Goal: Task Accomplishment & Management: Complete application form

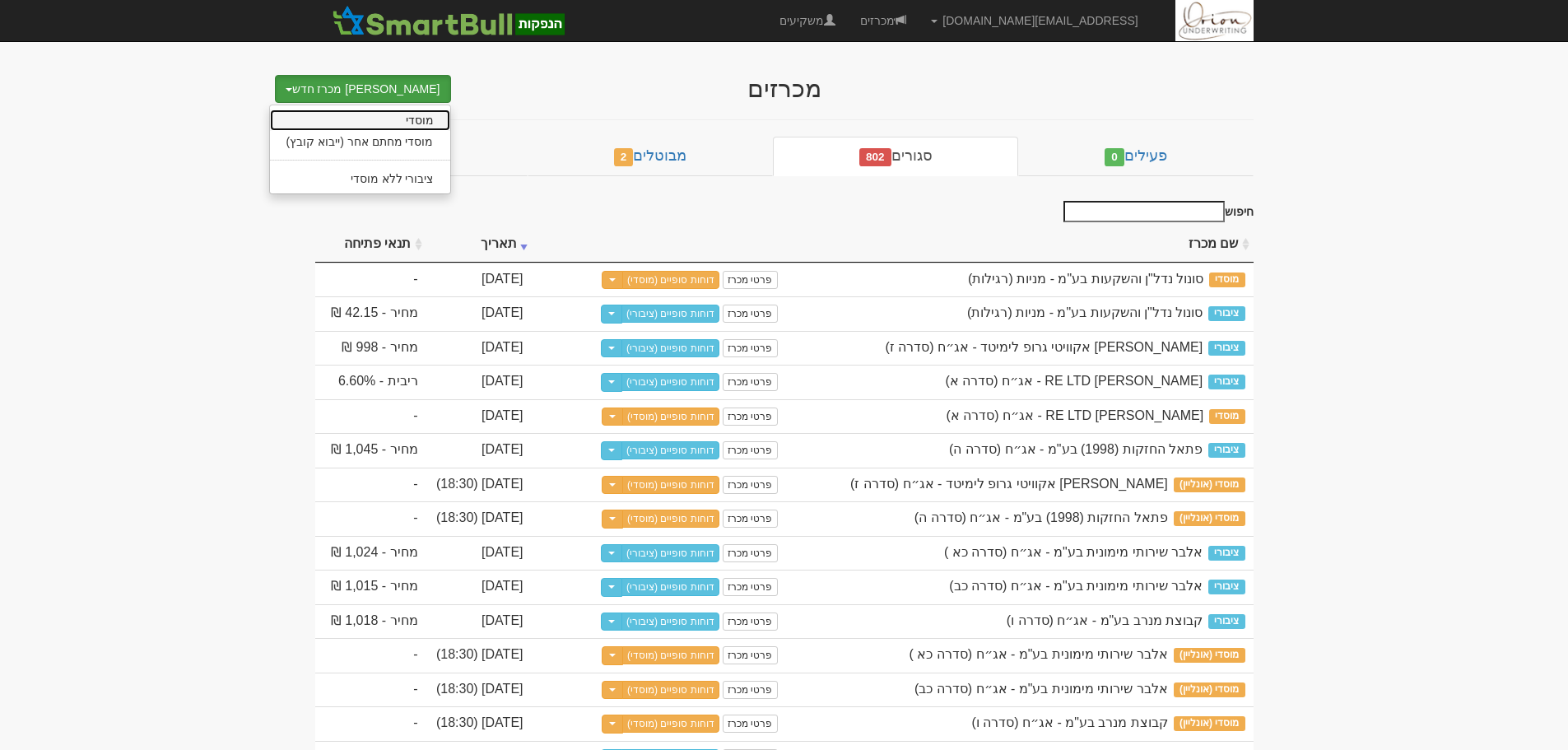
click at [389, 116] on link "מוסדי" at bounding box center [359, 120] width 181 height 21
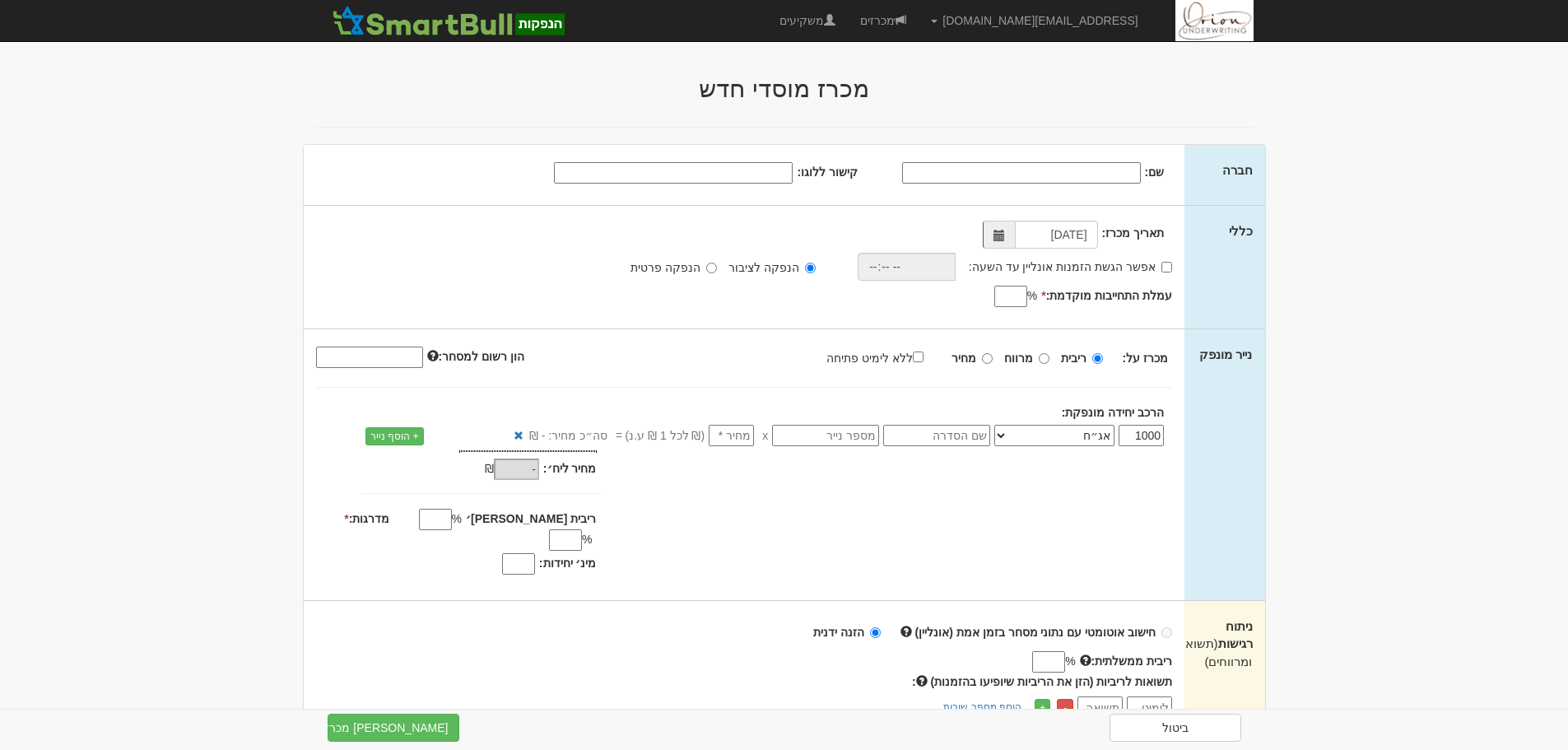
click at [1075, 174] on input "שם:" at bounding box center [1021, 173] width 238 height 21
paste input "[PERSON_NAME] איממו בי.וי."
type input "[PERSON_NAME] איממו בי.וי."
click at [754, 160] on div "שם: ליווינג סטון איממו בי.וי. קישור ללוגו:" at bounding box center [734, 172] width 861 height 25
click at [754, 169] on input "קישור ללוגו:" at bounding box center [673, 173] width 238 height 21
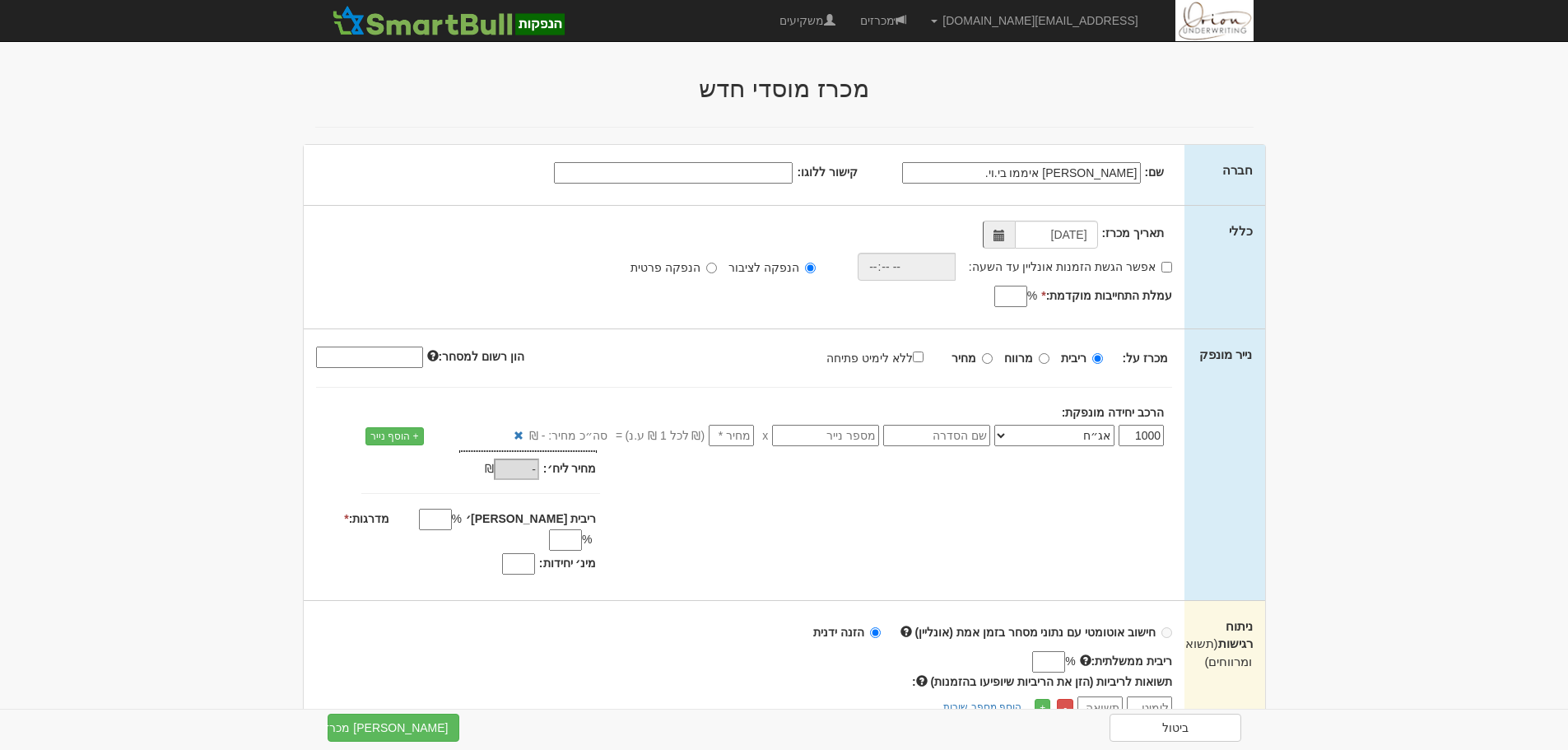
paste input "https://maya.tase.co.il/documents/logos/he-IL/002506.jpg"
type input "https://maya.tase.co.il/documents/logos/he-IL/002506.jpg"
click at [1164, 265] on input "אפשר הגשת הזמנות אונליין עד השעה:" at bounding box center [1167, 267] width 11 height 11
checkbox input "true"
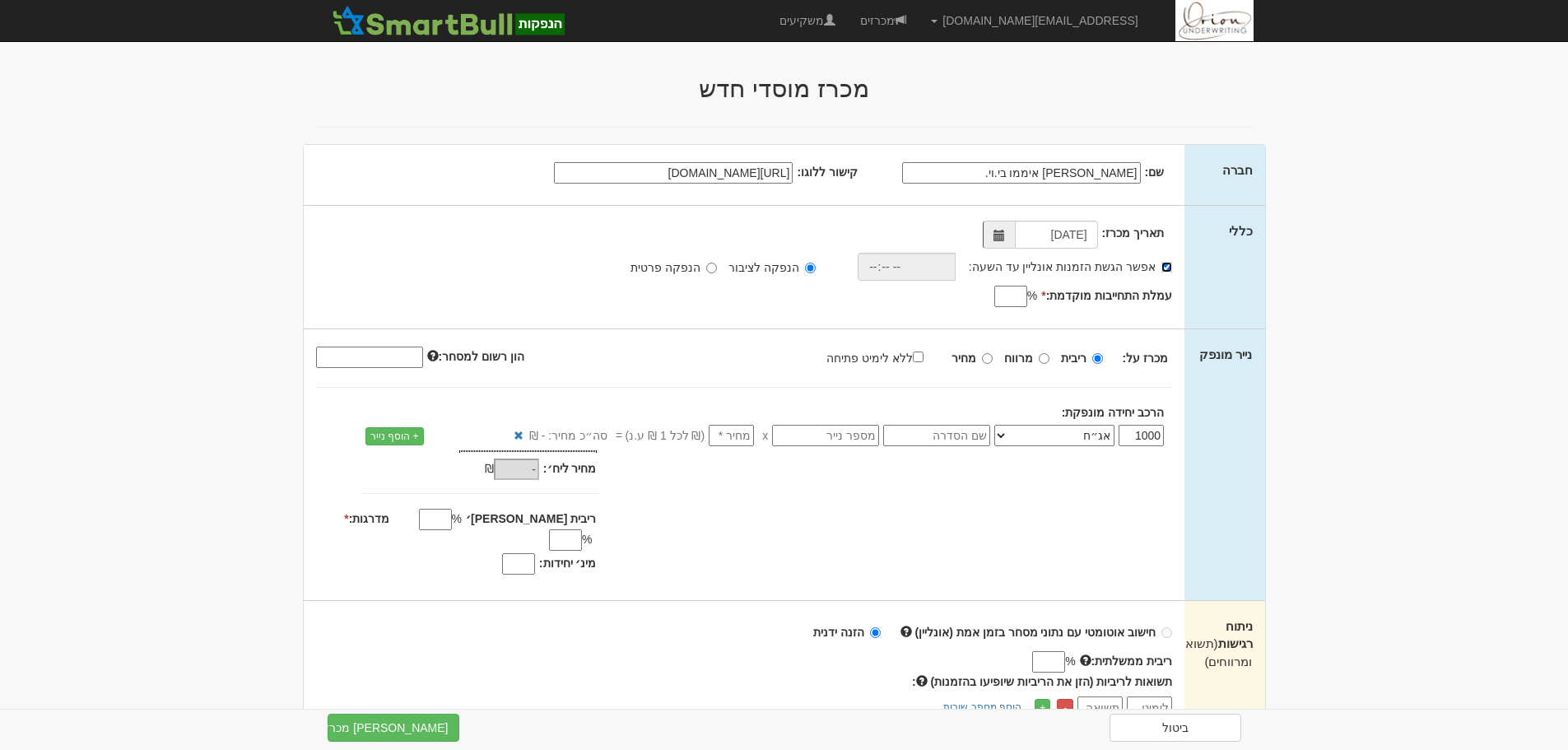
scroll to position [0, 0]
click at [933, 268] on input "time" at bounding box center [902, 266] width 98 height 28
type input "18:00"
click at [1018, 301] on input "עמלת התחייבות מוקדמת: *" at bounding box center [1010, 296] width 33 height 21
type input "0.65"
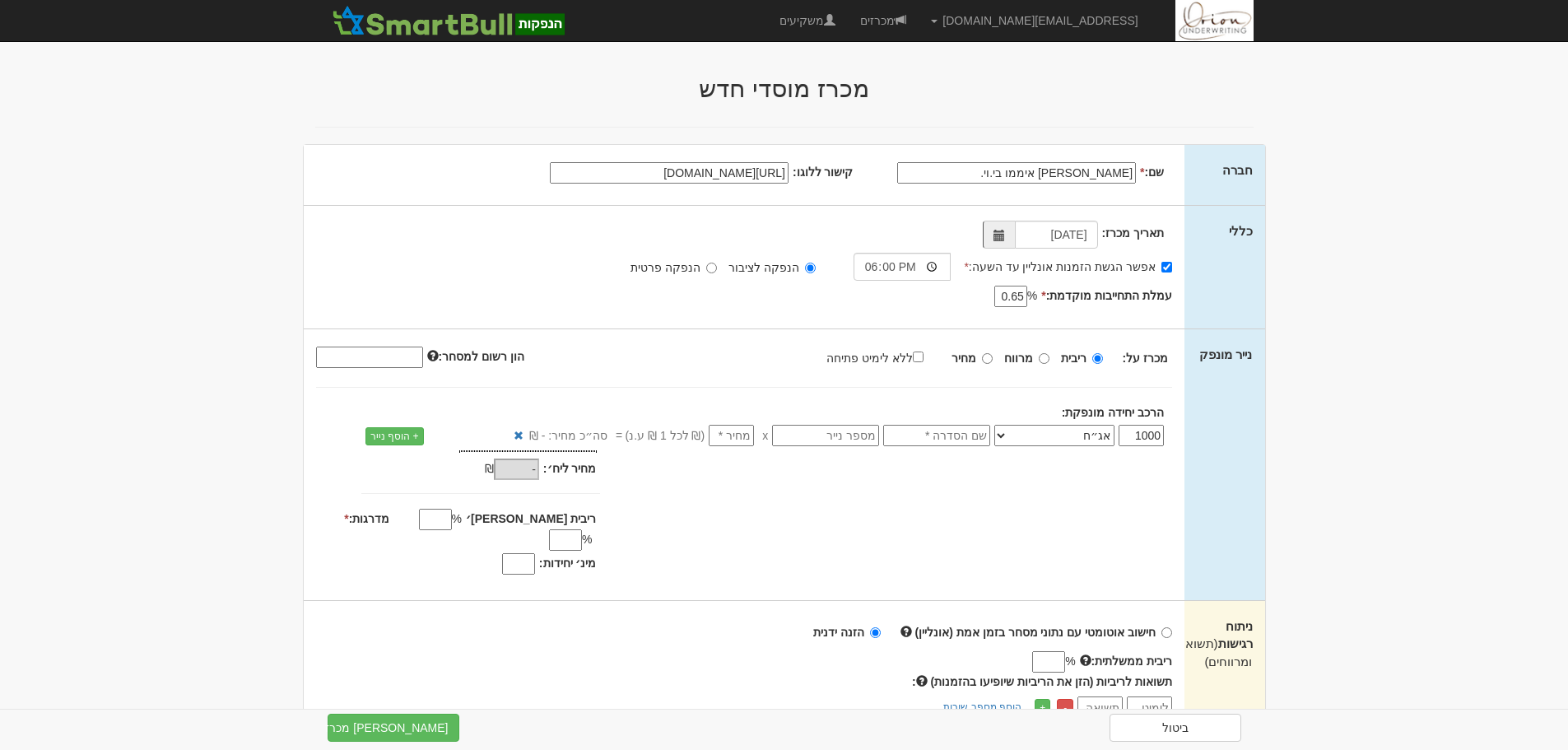
click at [1413, 292] on body "hanpaka@orion-uw.com הגדרות חשבונות הנפקה תבניות הודעות קיבול" at bounding box center [784, 724] width 1568 height 1449
click at [945, 437] on input "text" at bounding box center [937, 435] width 107 height 21
type input "סדרה א"
click at [726, 431] on input "number" at bounding box center [731, 435] width 45 height 21
type input "1"
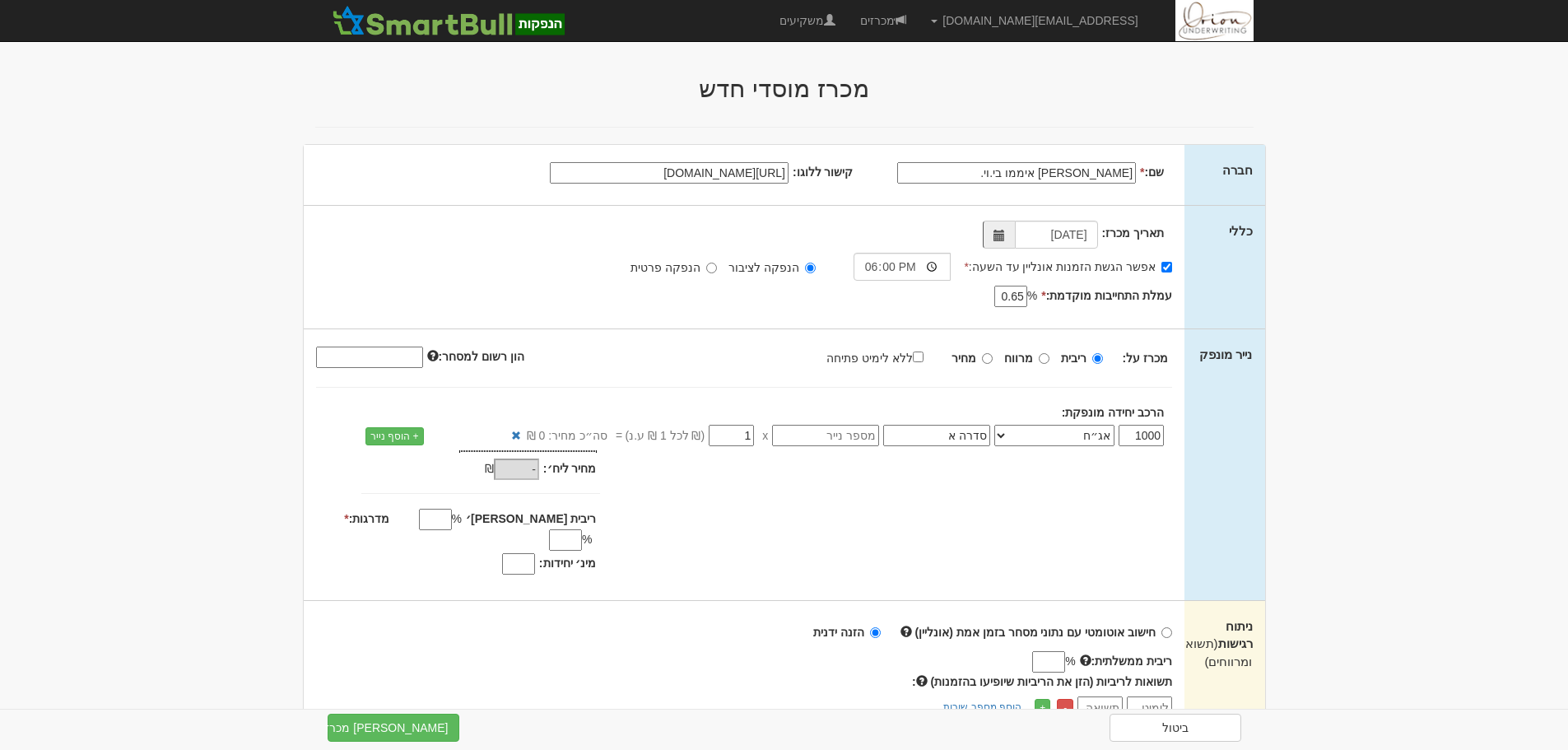
type input "1,000"
click at [549, 529] on input "מדרגות: *" at bounding box center [565, 540] width 33 height 21
type input "0.01"
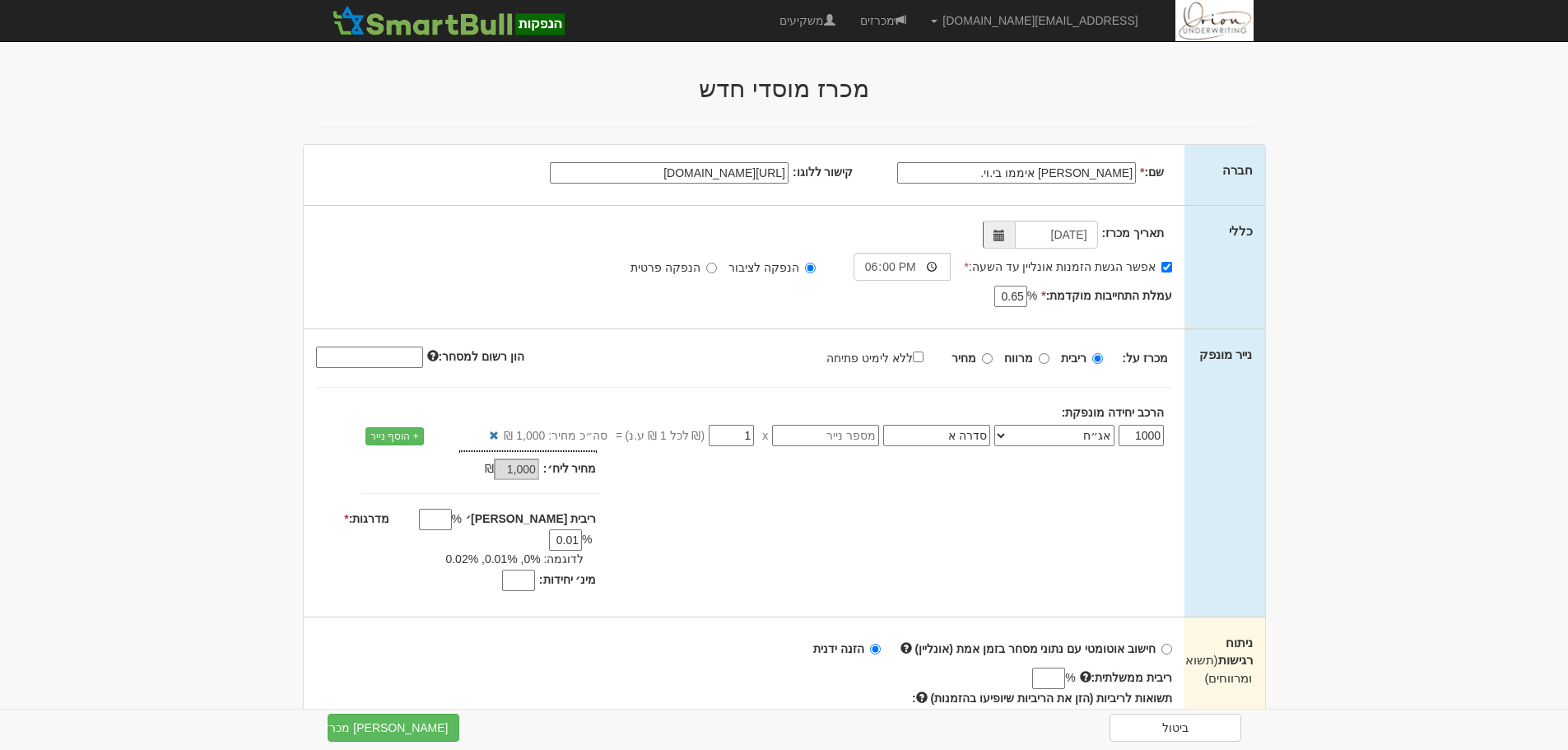
click at [506, 569] on input "מינ׳ יחידות:" at bounding box center [518, 580] width 33 height 21
type input "800"
click at [919, 351] on label "ללא לימיט פתיחה" at bounding box center [883, 357] width 114 height 18
click at [919, 351] on input "ללא לימיט פתיחה" at bounding box center [918, 357] width 11 height 11
checkbox input "true"
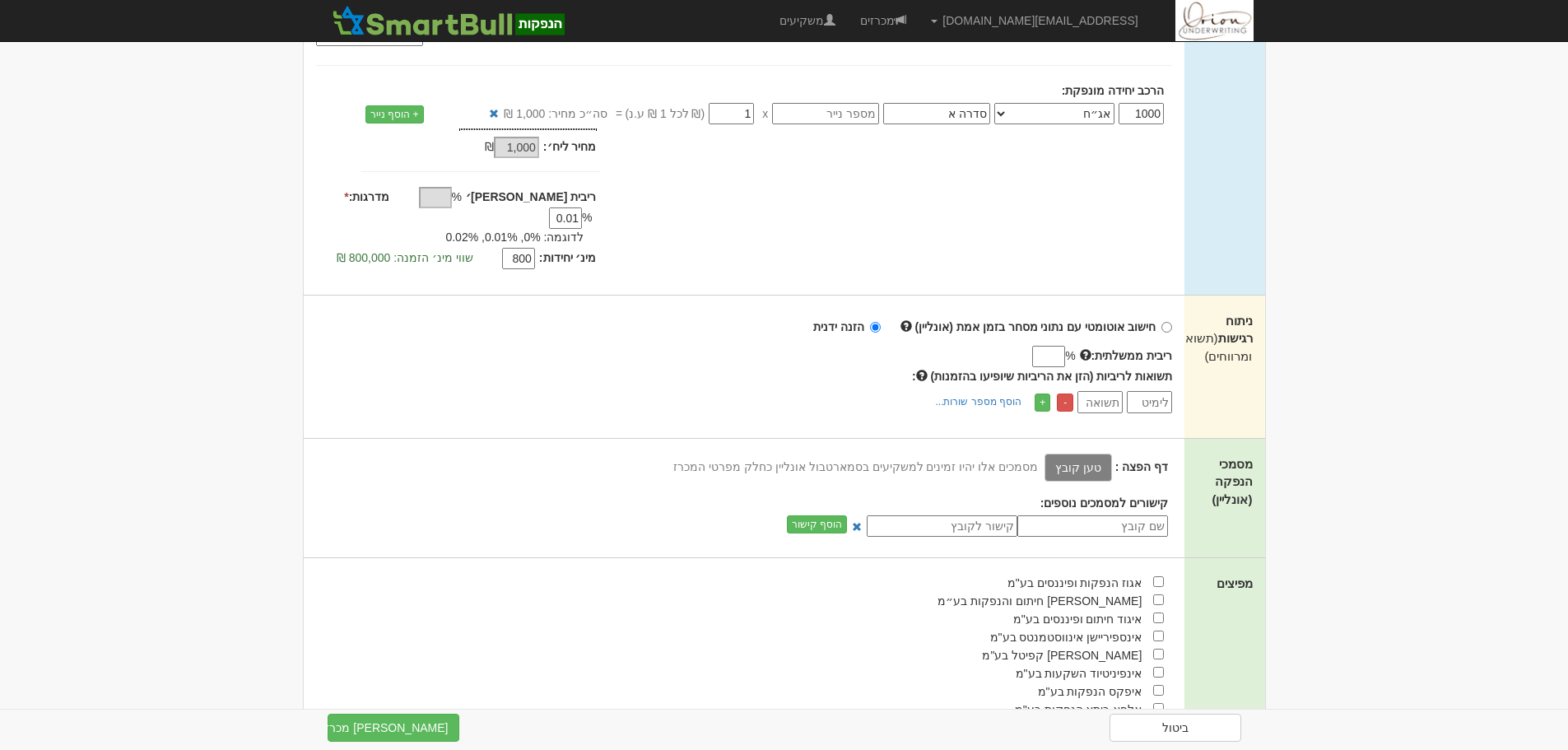
scroll to position [412, 0]
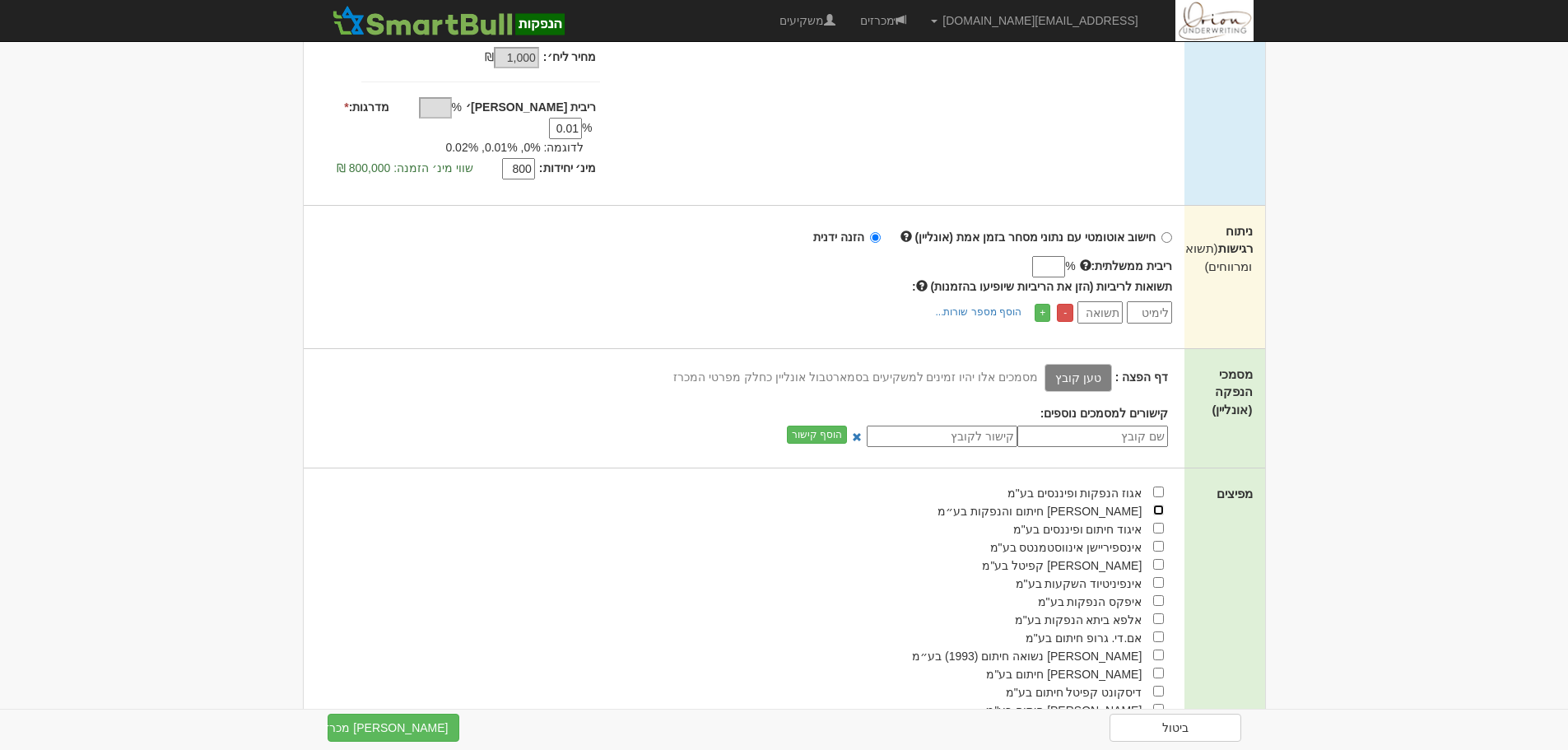
click at [1159, 504] on input "checkbox" at bounding box center [1158, 510] width 11 height 11
checkbox input "true"
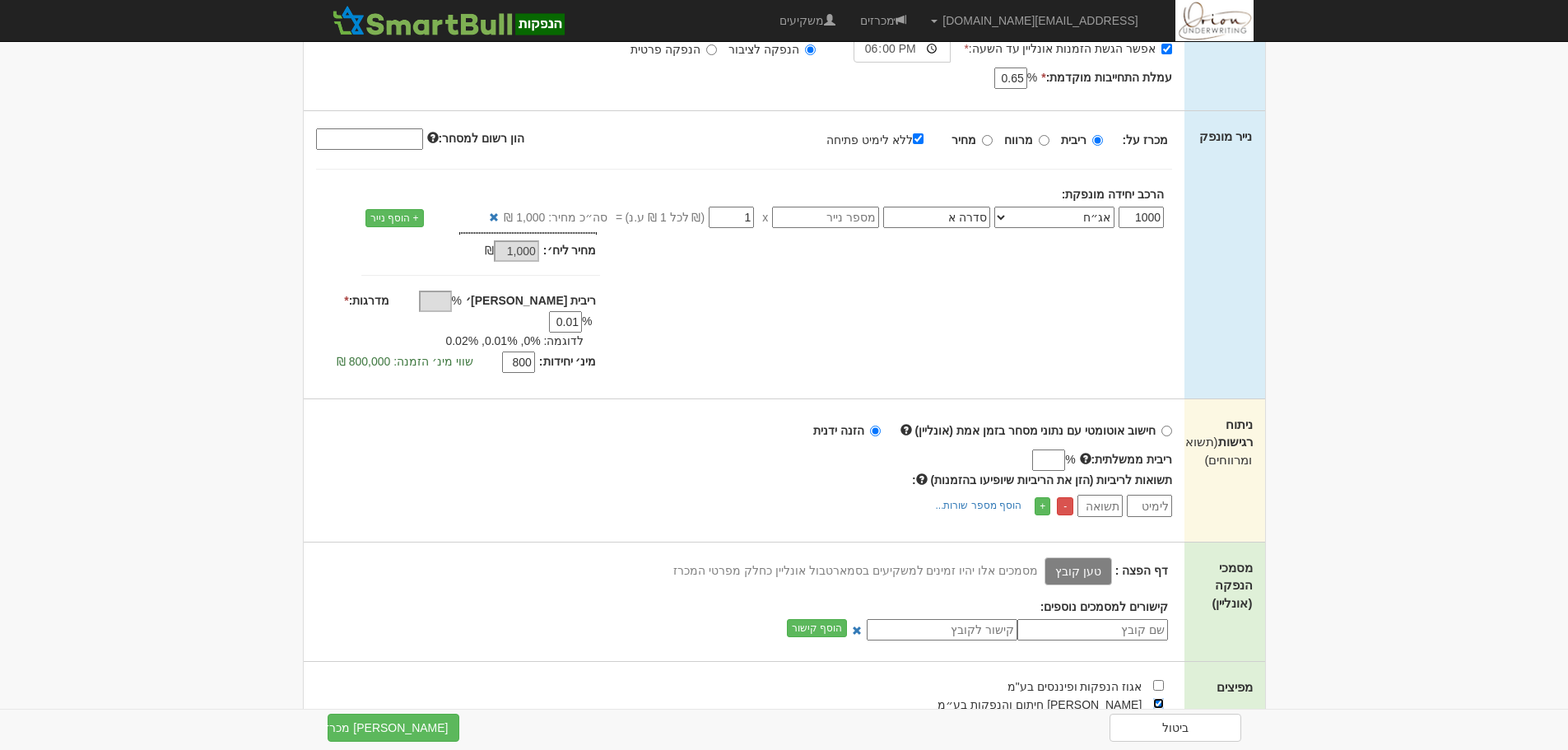
scroll to position [247, 0]
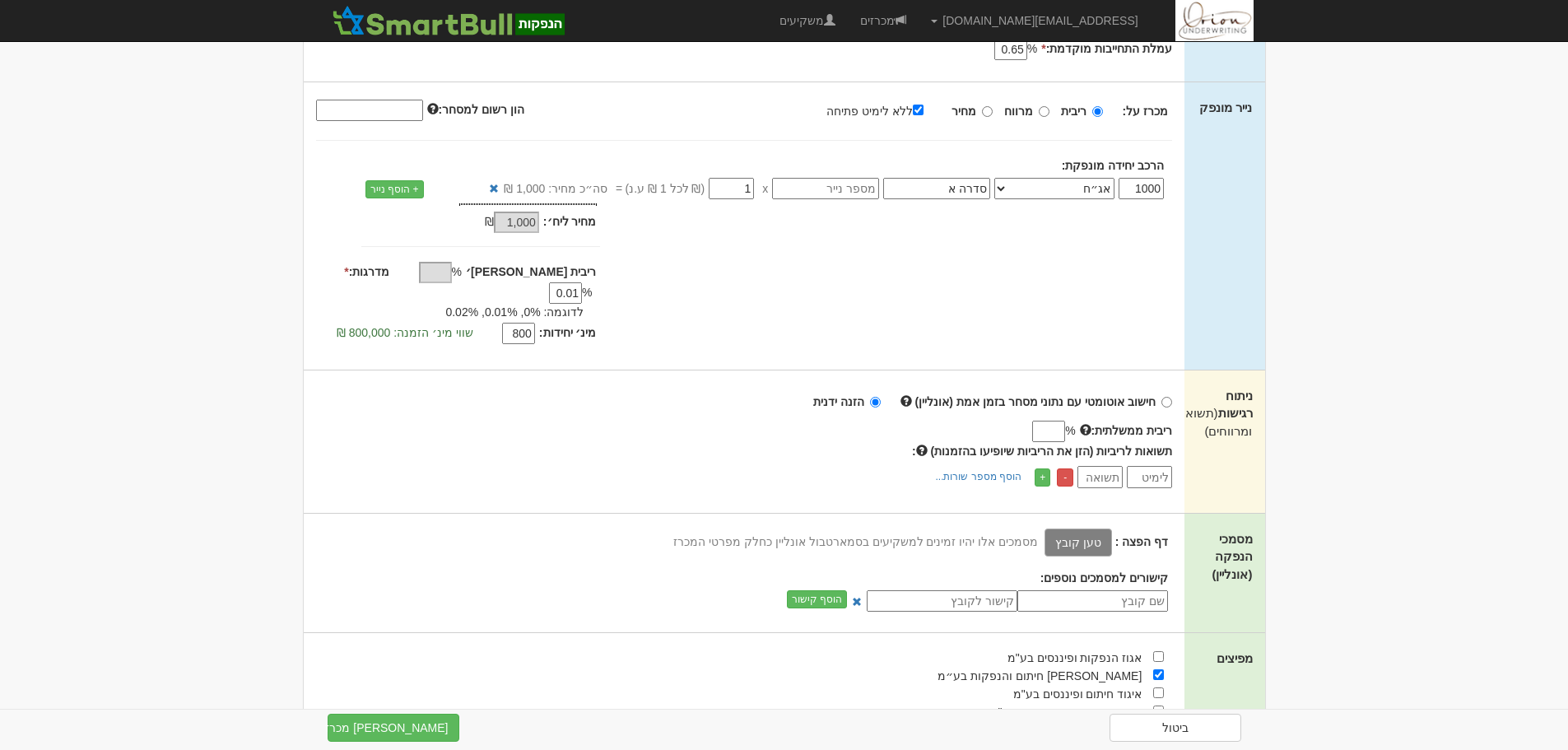
click at [1075, 528] on label "טען קובץ" at bounding box center [1078, 542] width 68 height 28
click at [1041, 533] on input "טען קובץ" at bounding box center [1041, 542] width 0 height 18
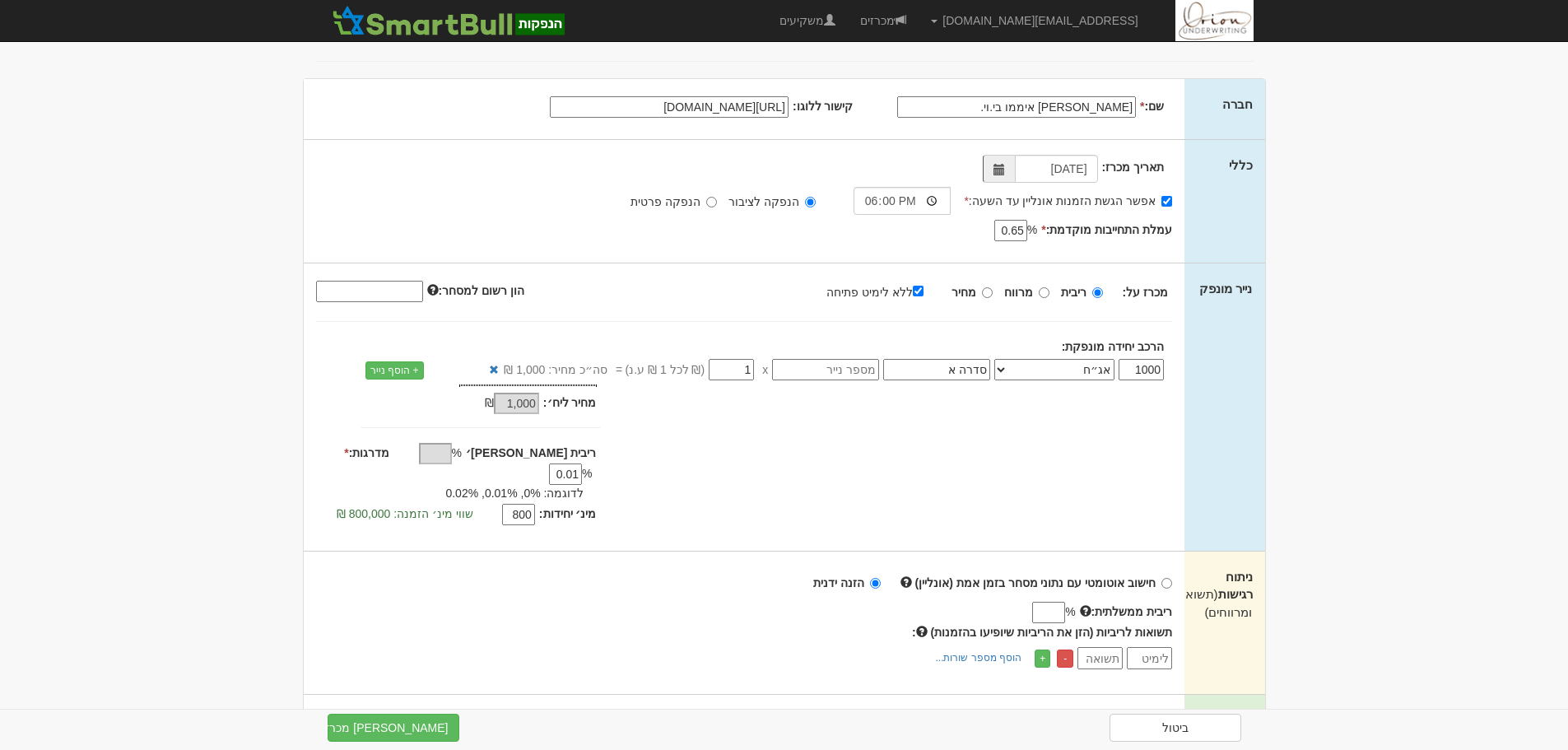
scroll to position [0, 0]
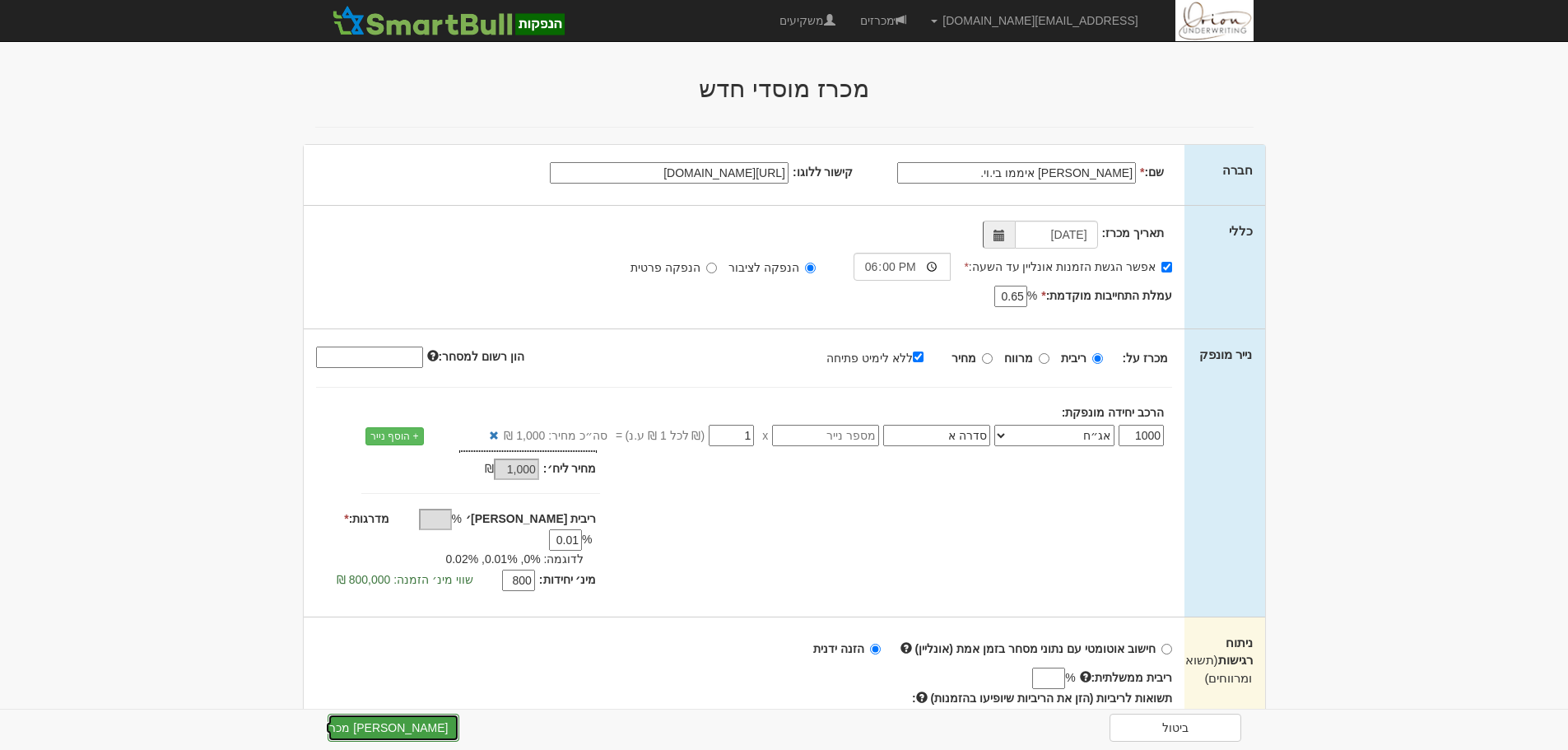
click at [400, 734] on button "צור מכרז" at bounding box center [393, 727] width 132 height 28
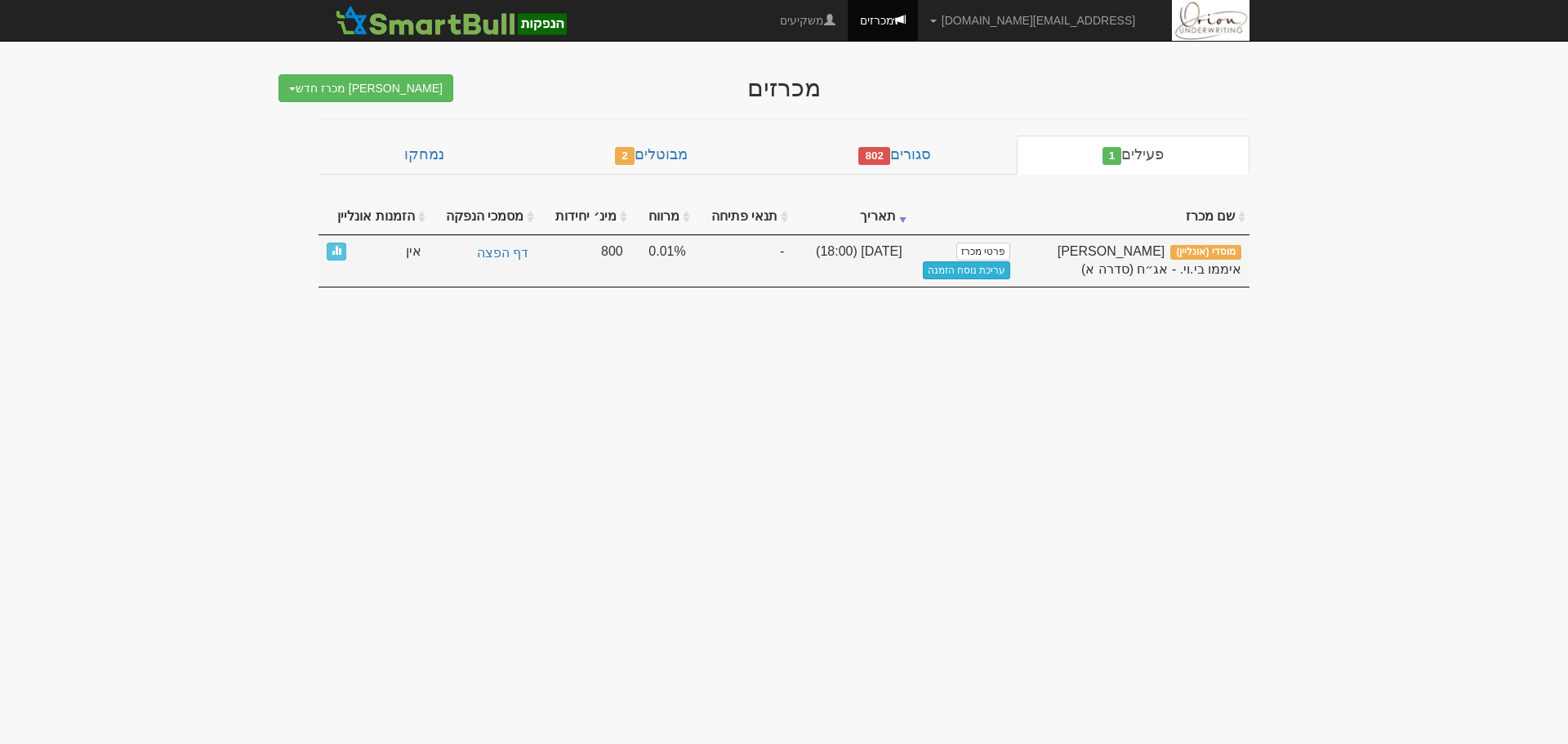
click at [974, 271] on link "עריכת נוסח הזמנה" at bounding box center [968, 270] width 88 height 18
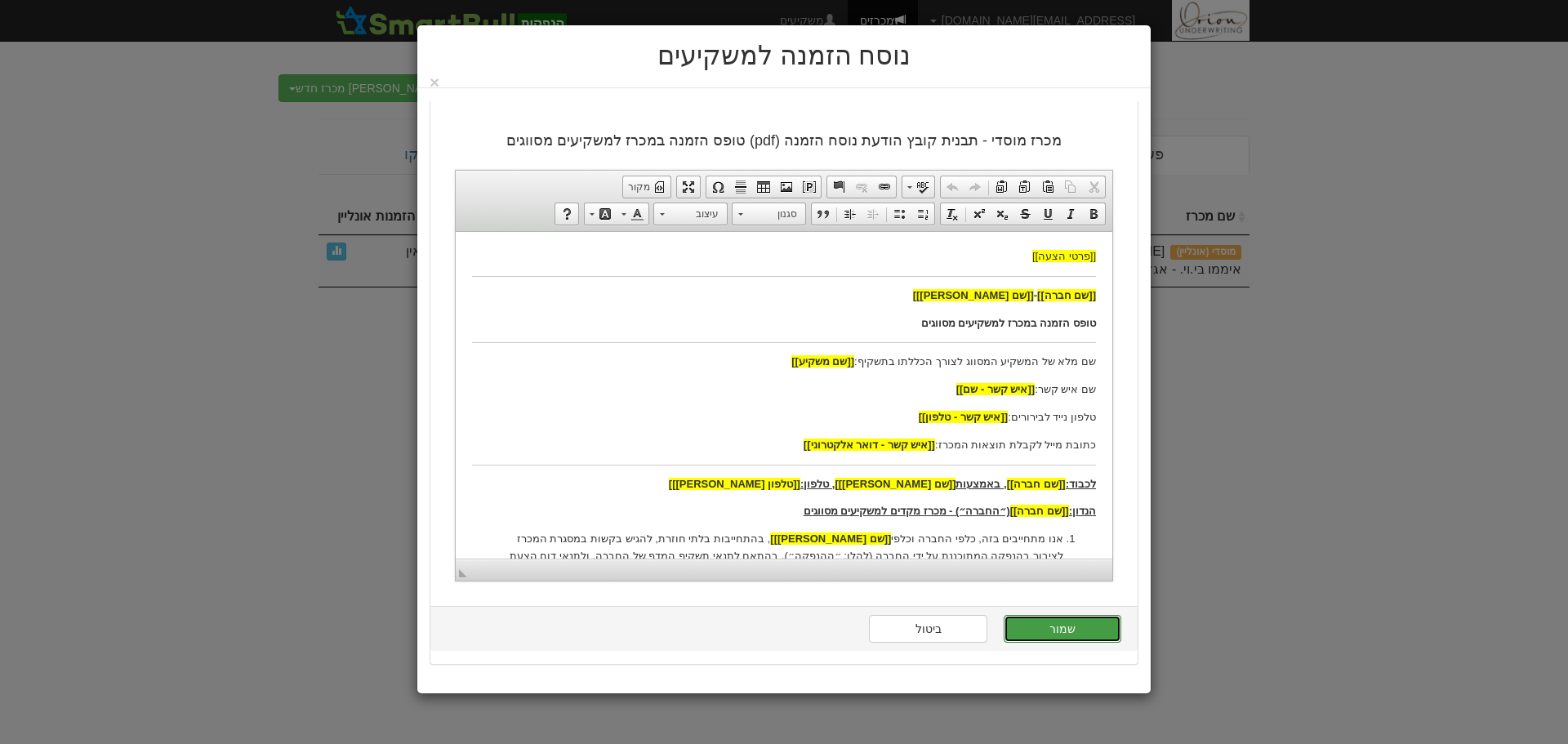
click at [1067, 623] on button "שמור" at bounding box center [1062, 628] width 117 height 27
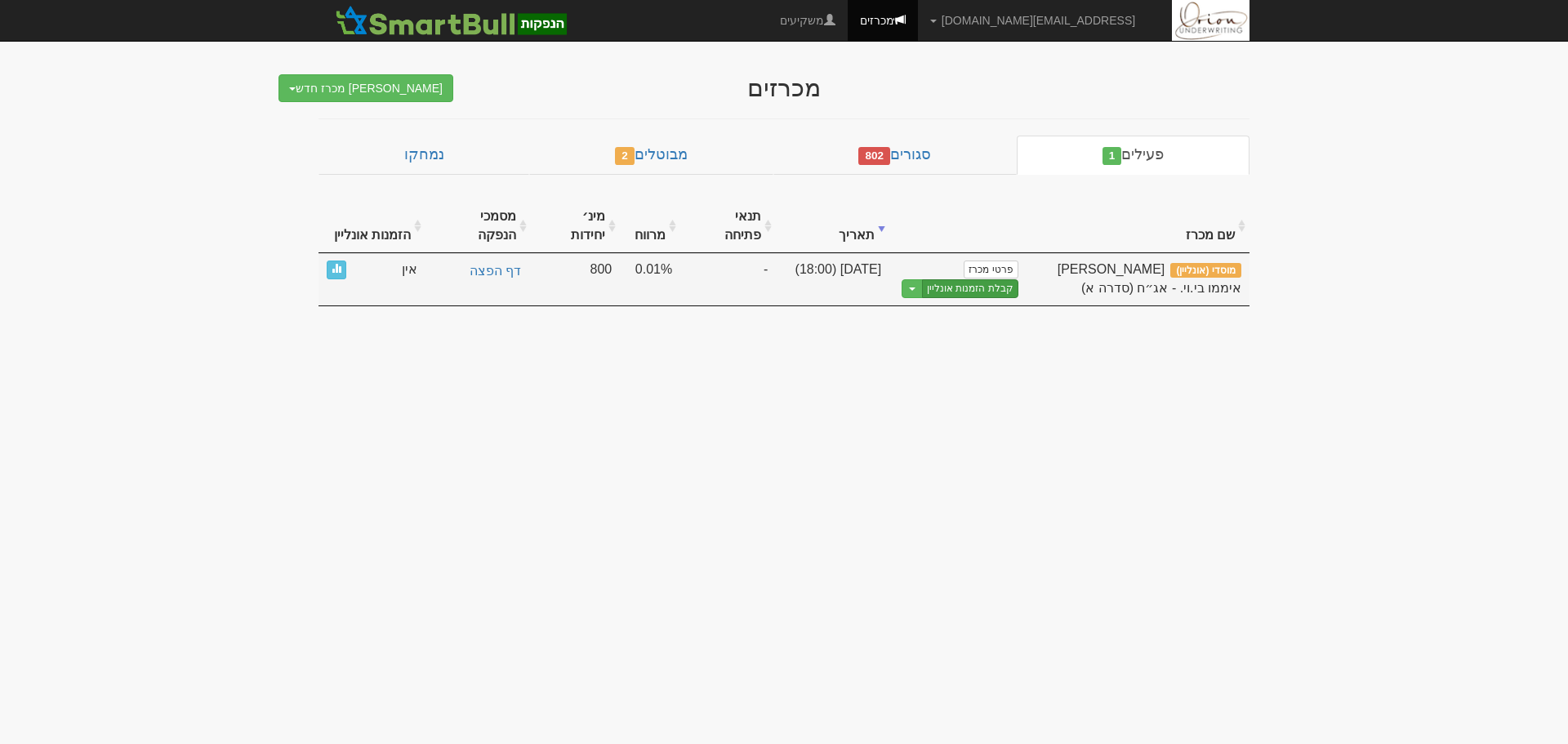
click at [969, 279] on link "קבלת הזמנות אונליין" at bounding box center [970, 288] width 96 height 19
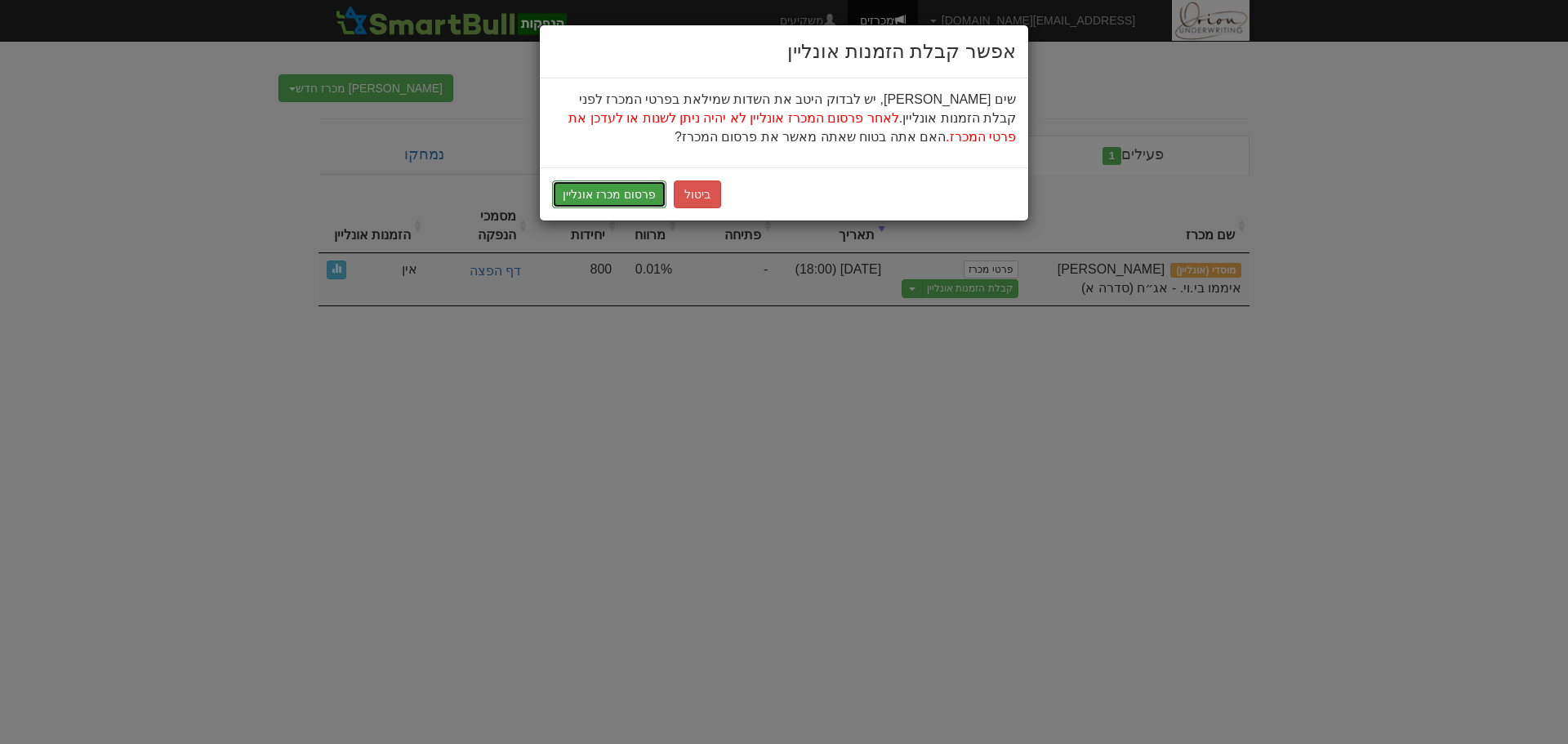
click at [586, 188] on button "פרסום מכרז אונליין" at bounding box center [609, 193] width 115 height 27
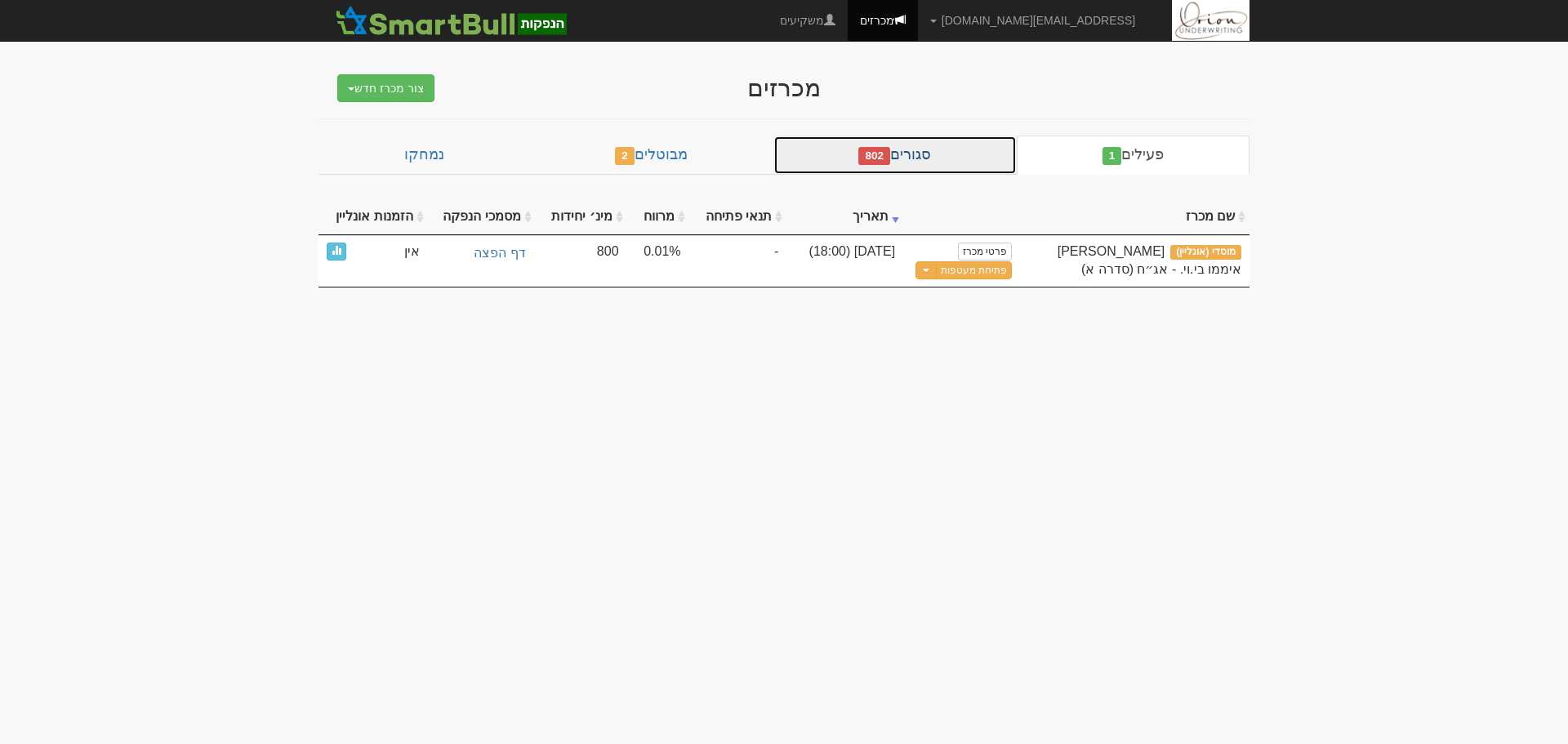
click at [961, 152] on link "סגורים 802" at bounding box center [895, 155] width 244 height 39
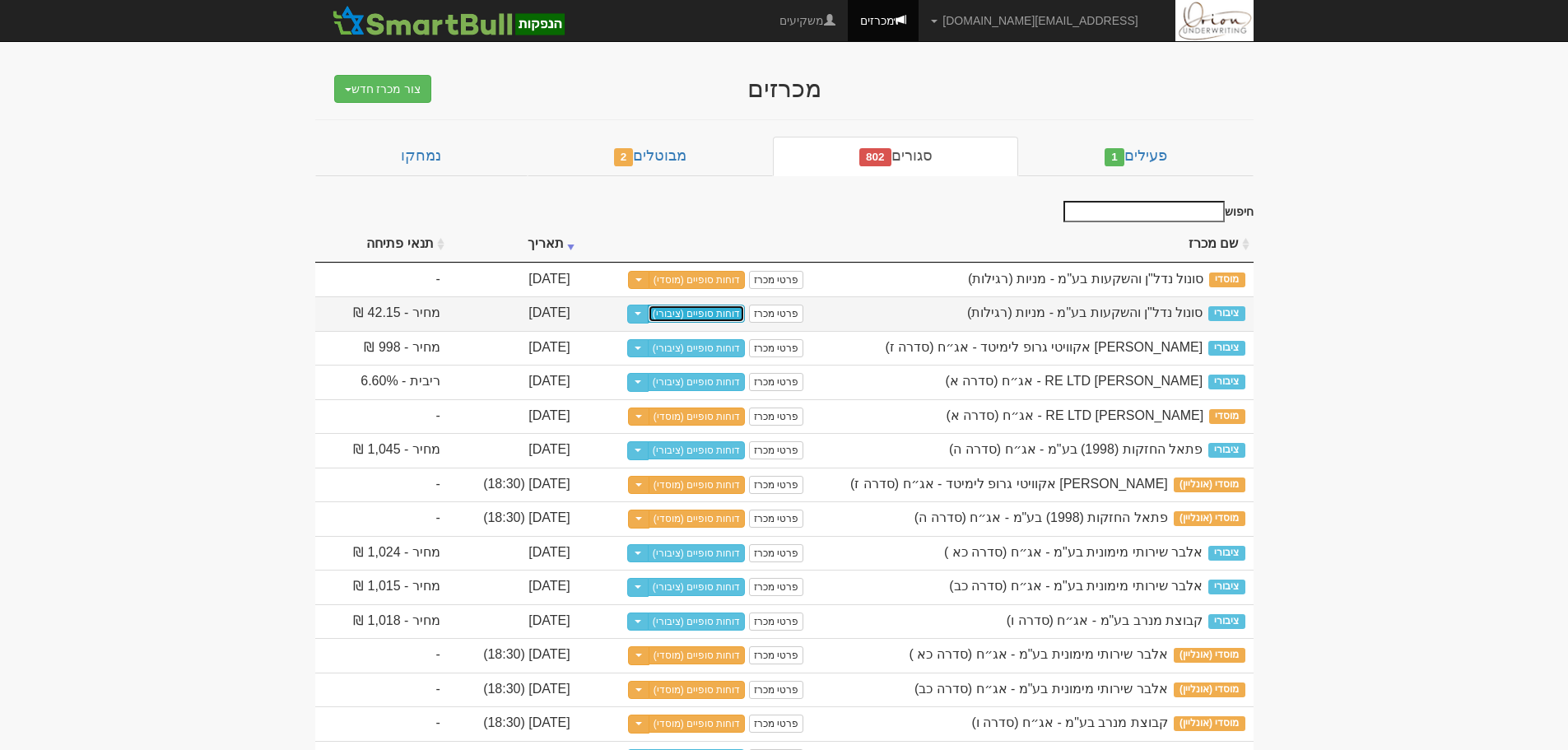
click at [745, 311] on link "דוחות סופיים (ציבורי)" at bounding box center [696, 313] width 98 height 18
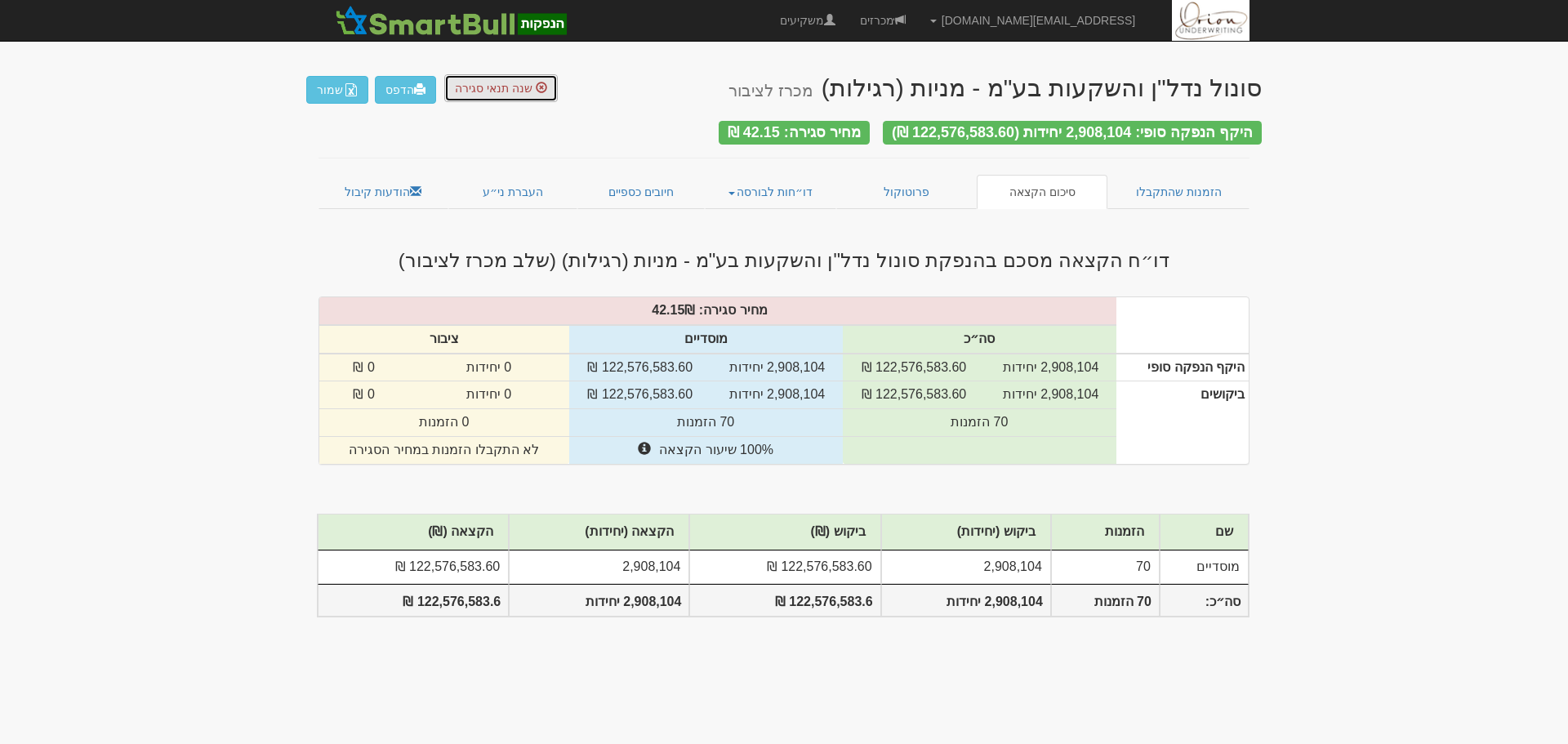
click at [504, 87] on span "שנה תנאי סגירה" at bounding box center [494, 88] width 78 height 13
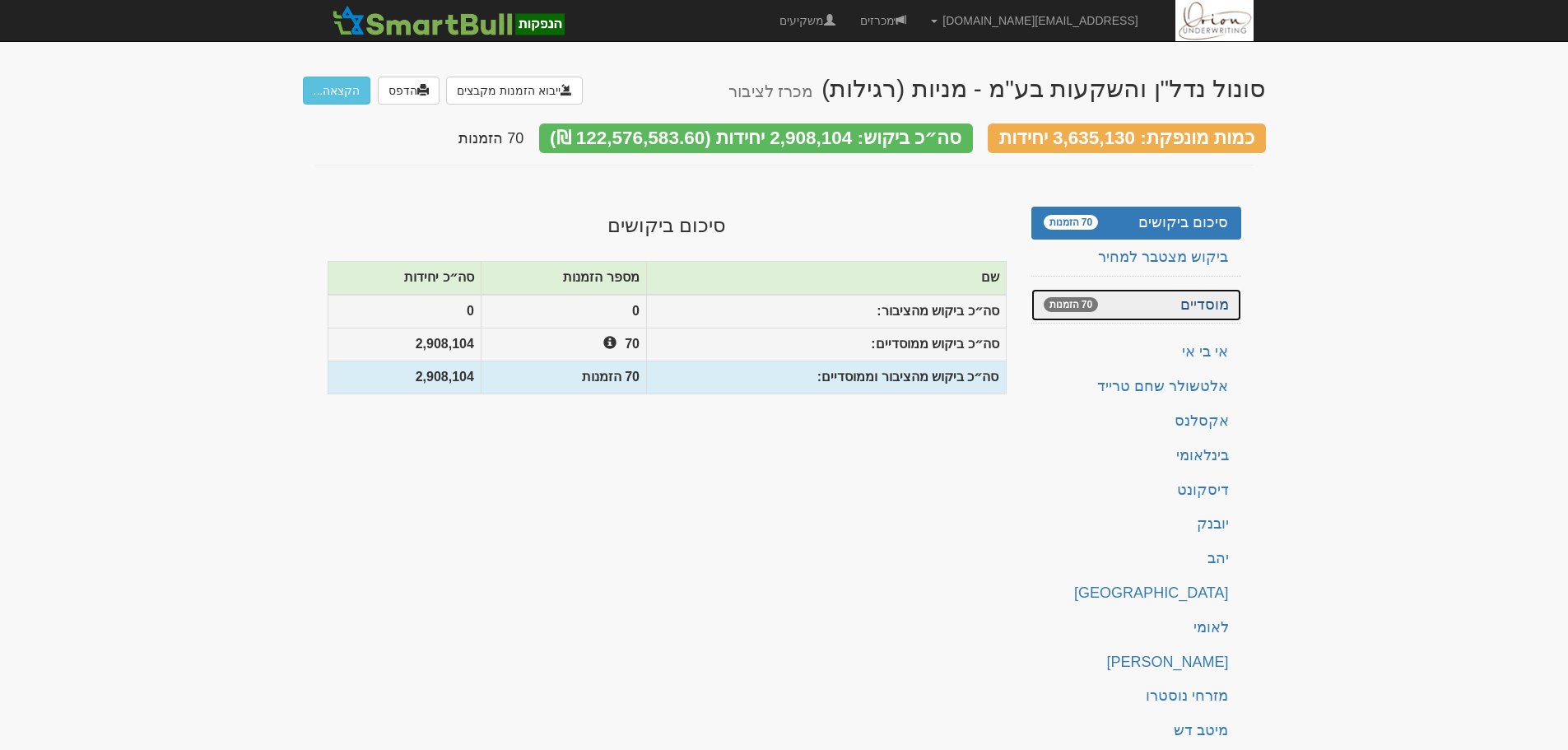
click at [1129, 300] on link "מוסדיים 70 הזמנות" at bounding box center [1136, 305] width 210 height 33
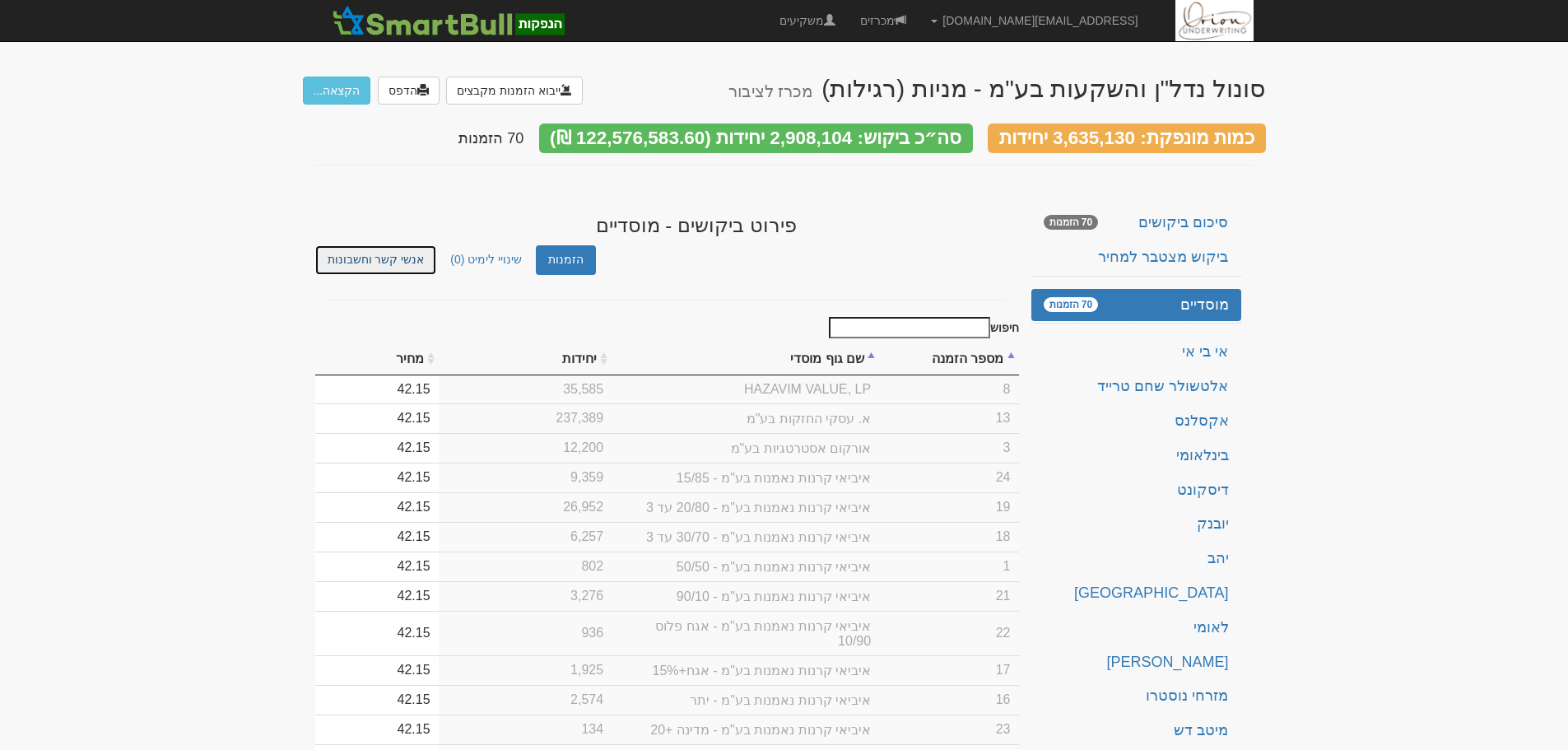
click at [374, 251] on link "אנשי קשר וחשבונות" at bounding box center [375, 260] width 122 height 28
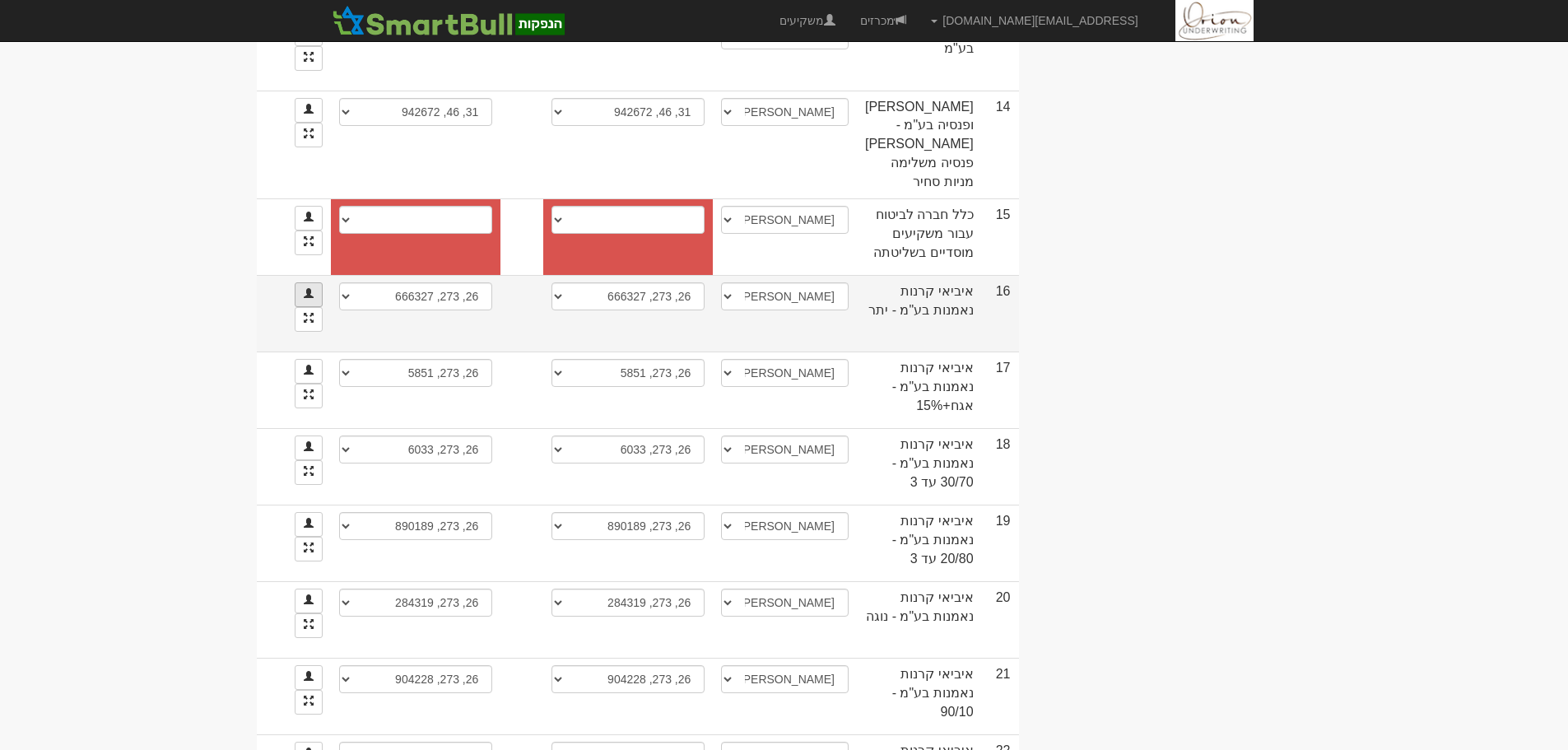
scroll to position [1399, 0]
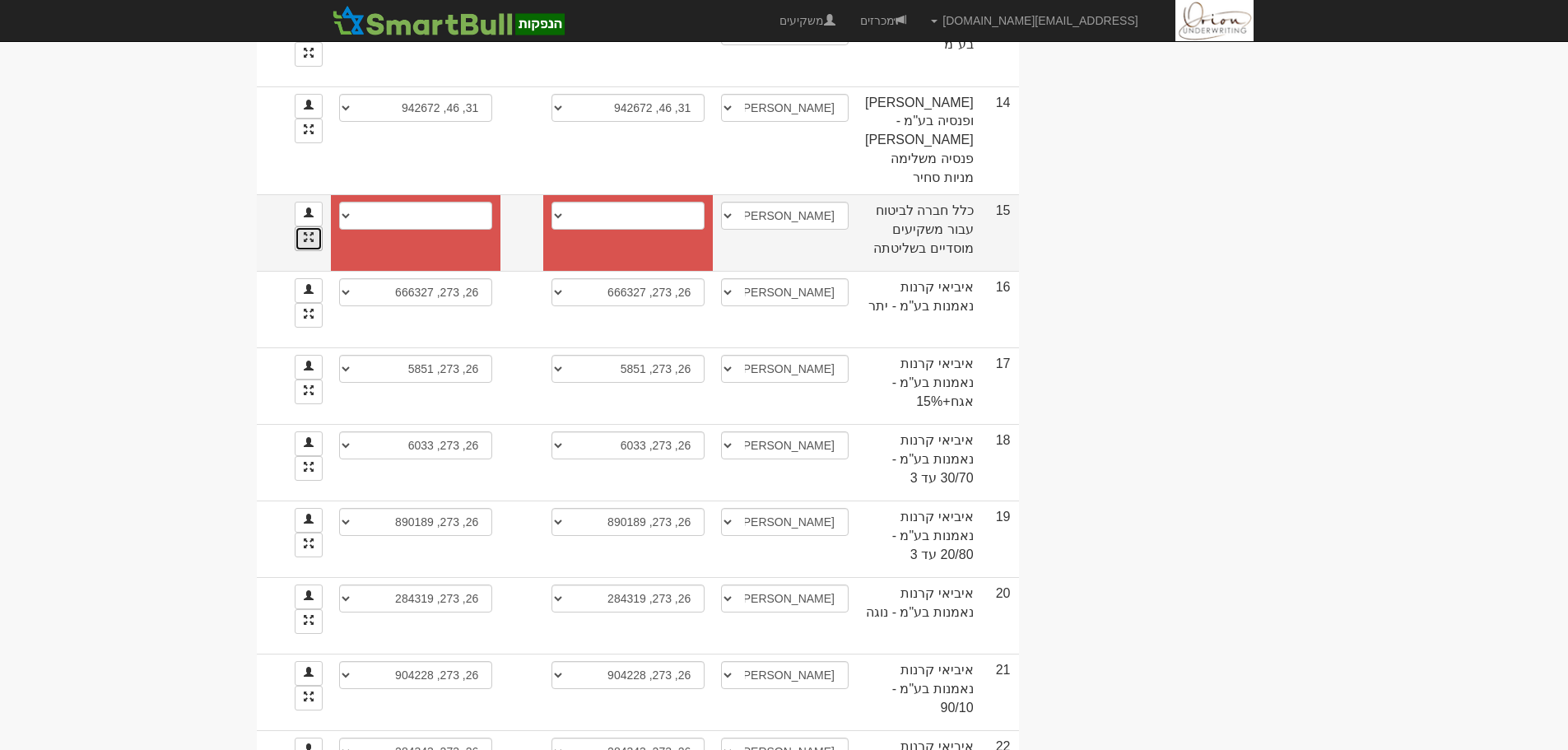
click at [323, 251] on link at bounding box center [308, 238] width 28 height 25
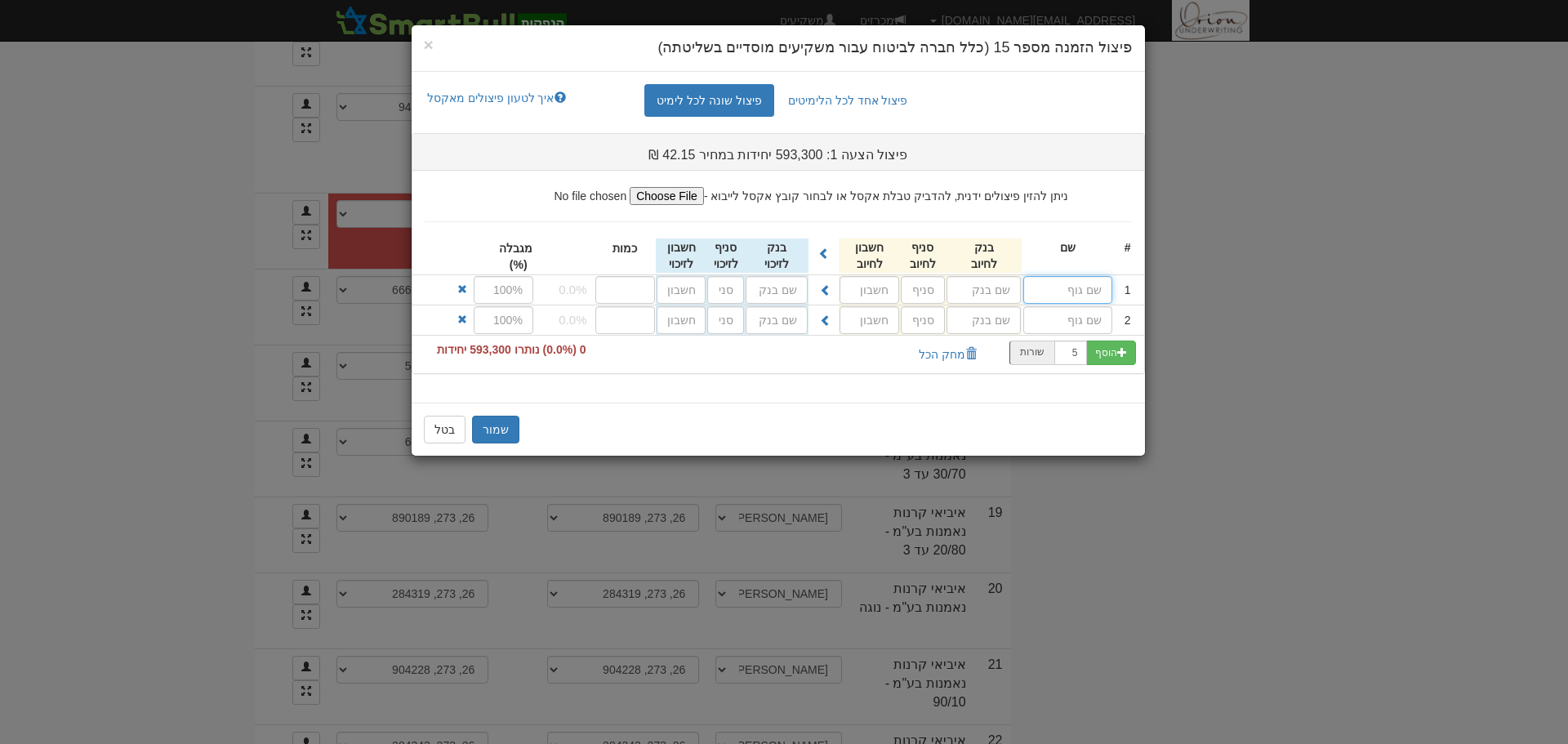
click at [1061, 290] on input "text" at bounding box center [1067, 289] width 89 height 27
click at [488, 426] on button "שמור" at bounding box center [496, 429] width 48 height 27
